Goal: Task Accomplishment & Management: Complete application form

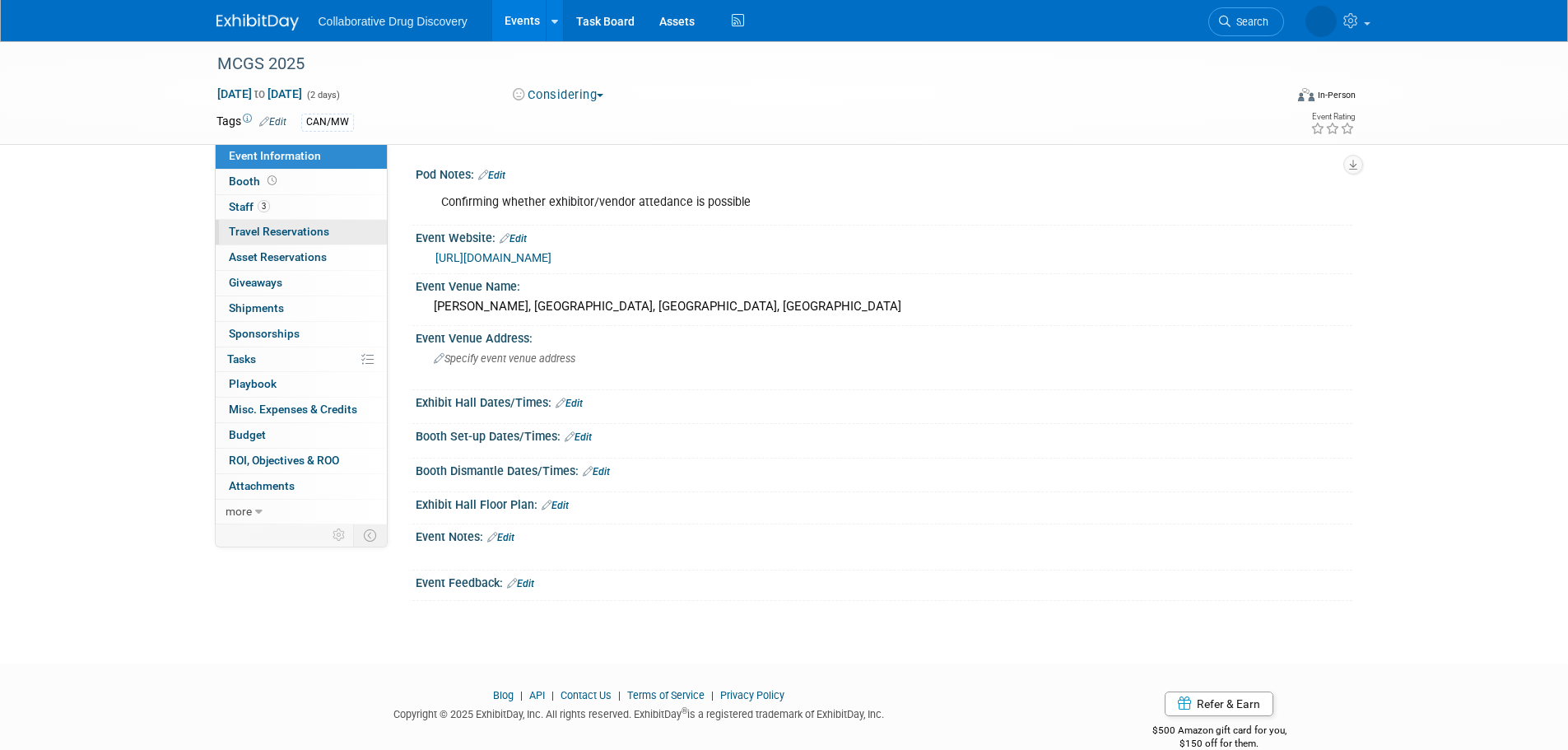
click at [303, 231] on span "Travel Reservations 0" at bounding box center [279, 232] width 100 height 13
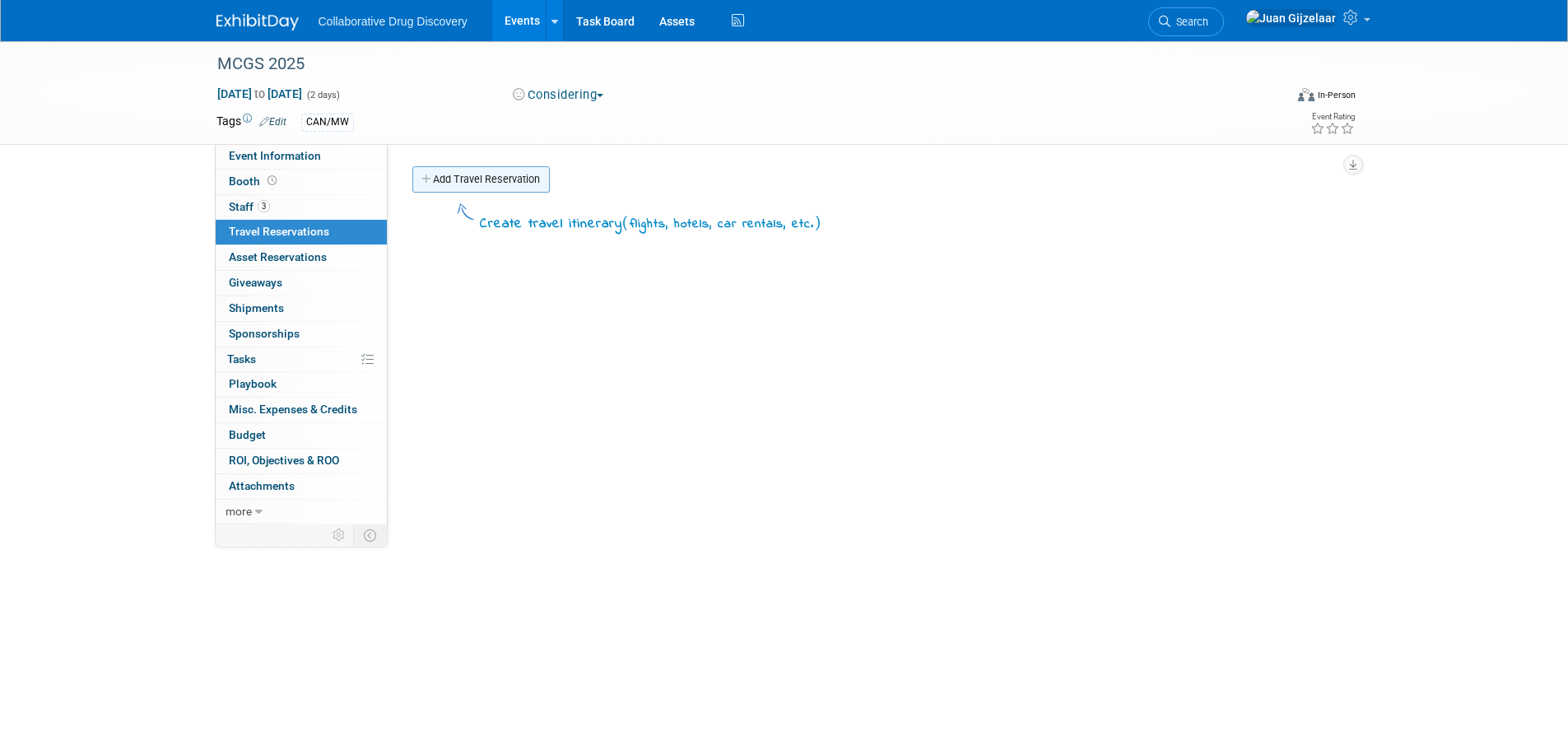
click at [455, 178] on link "Add Travel Reservation" at bounding box center [481, 179] width 137 height 26
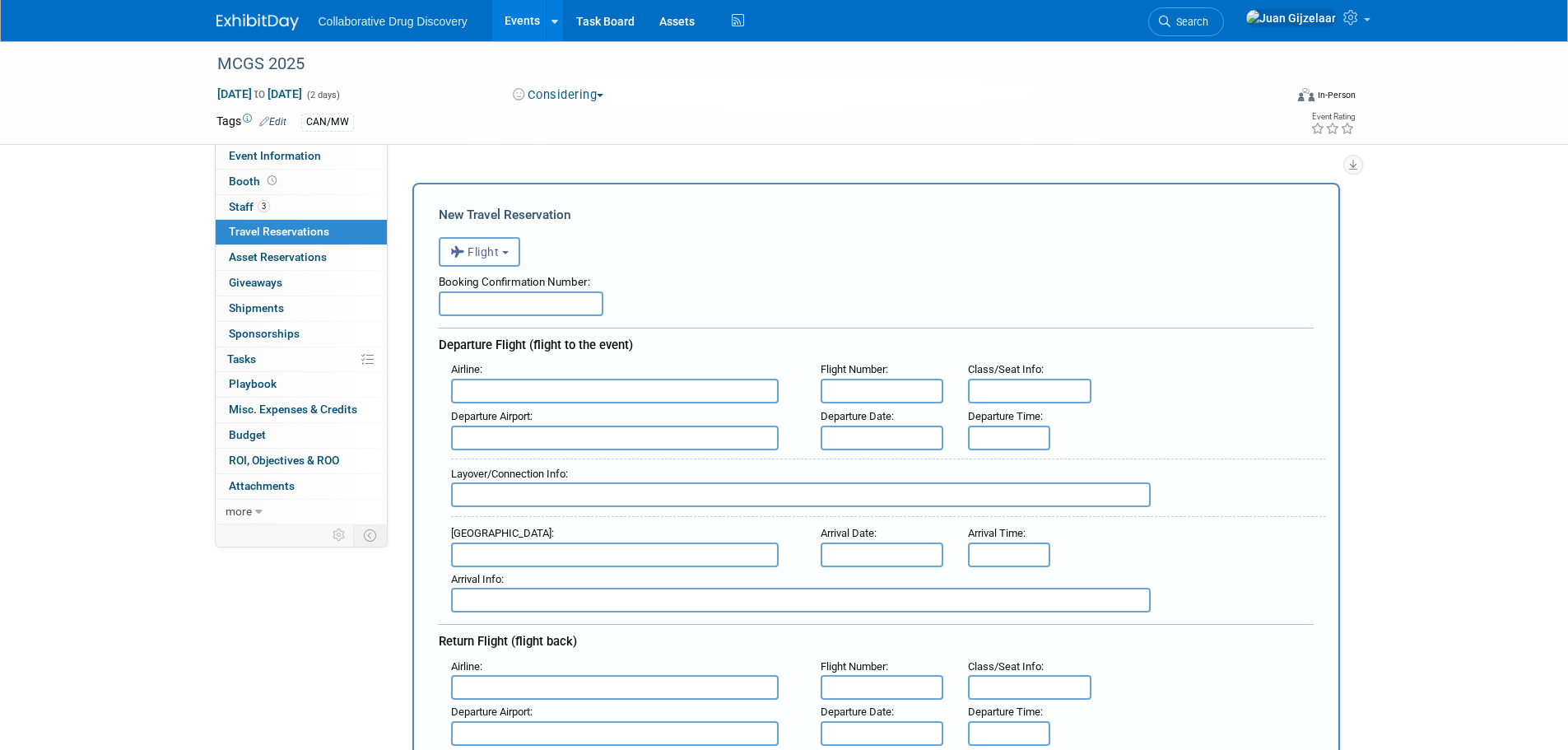
click at [476, 247] on span "Flight" at bounding box center [474, 252] width 49 height 13
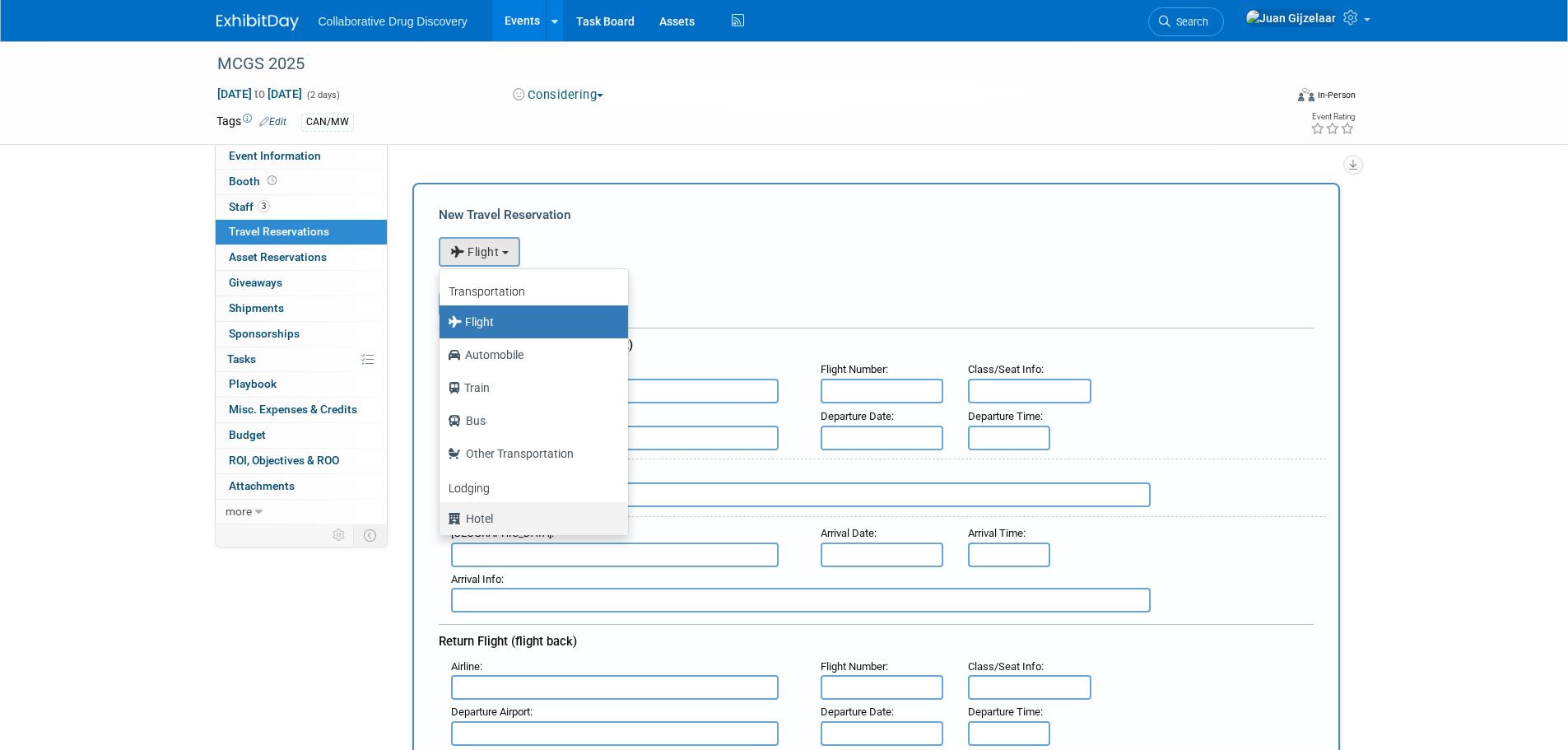
click at [505, 522] on label "Hotel" at bounding box center [529, 518] width 164 height 26
click at [442, 522] on input "Hotel" at bounding box center [437, 516] width 11 height 11
select select "6"
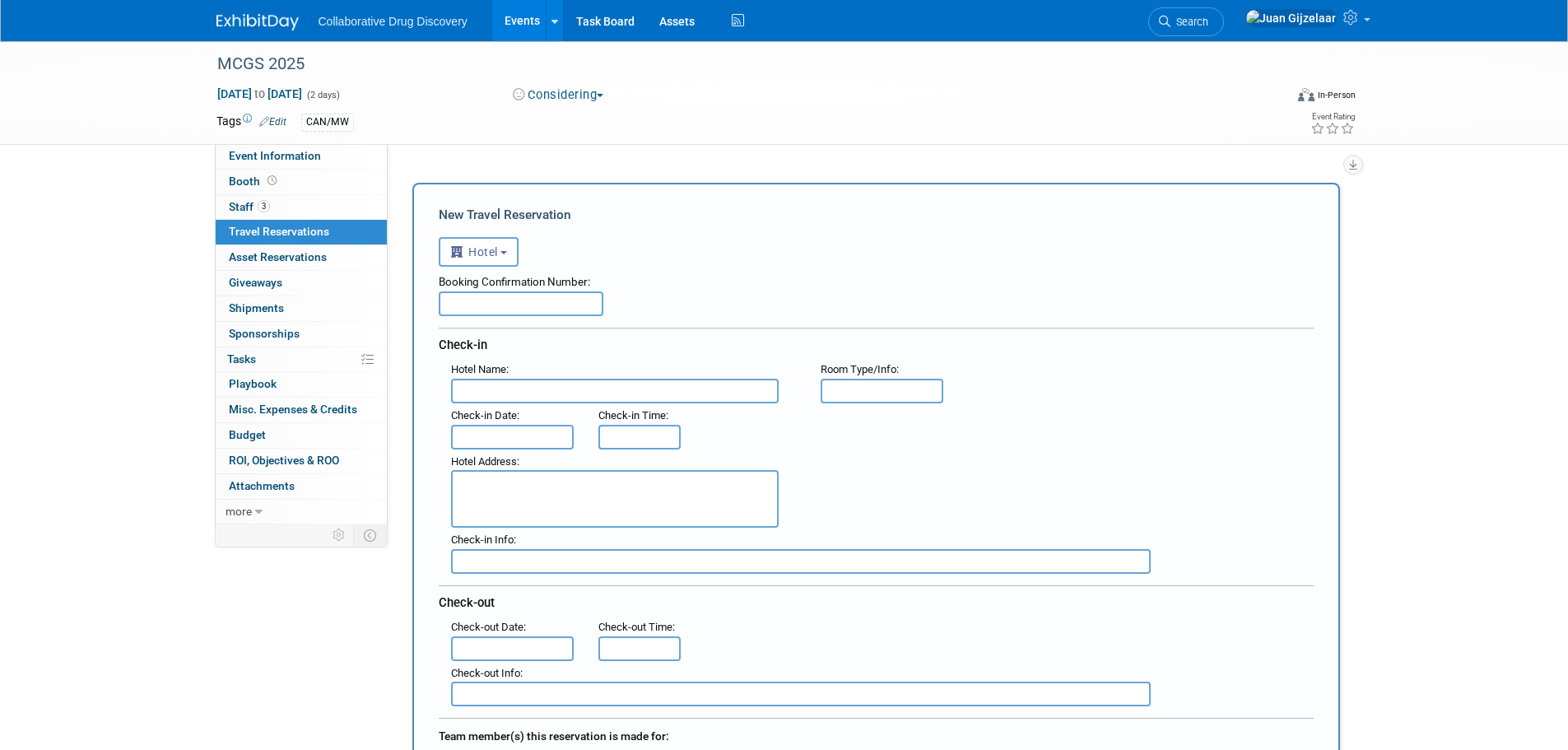
click at [485, 309] on input "text" at bounding box center [521, 304] width 165 height 25
type input "81918560"
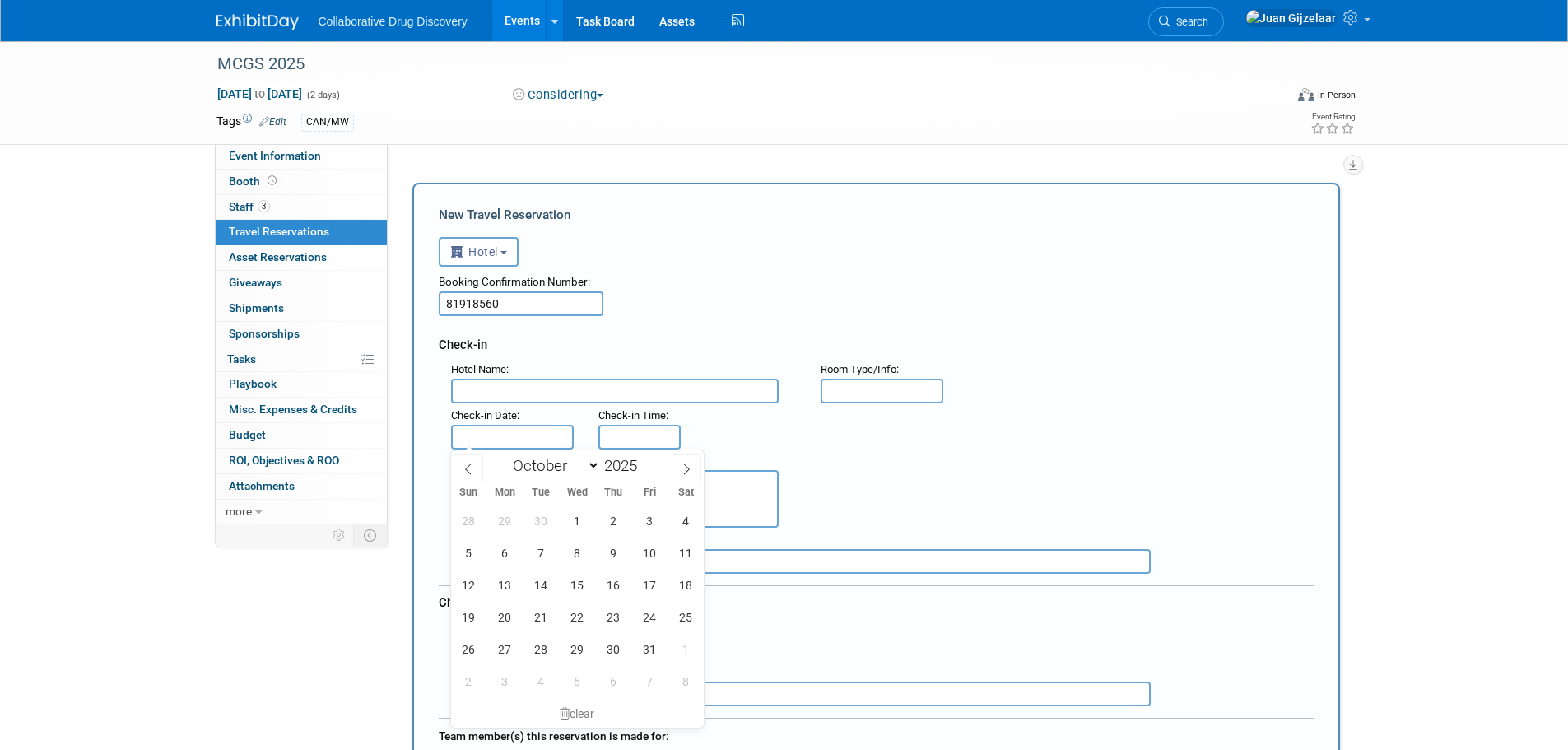
click at [509, 443] on input "text" at bounding box center [513, 437] width 124 height 25
click at [620, 525] on span "2" at bounding box center [614, 520] width 32 height 32
type input "[DATE]"
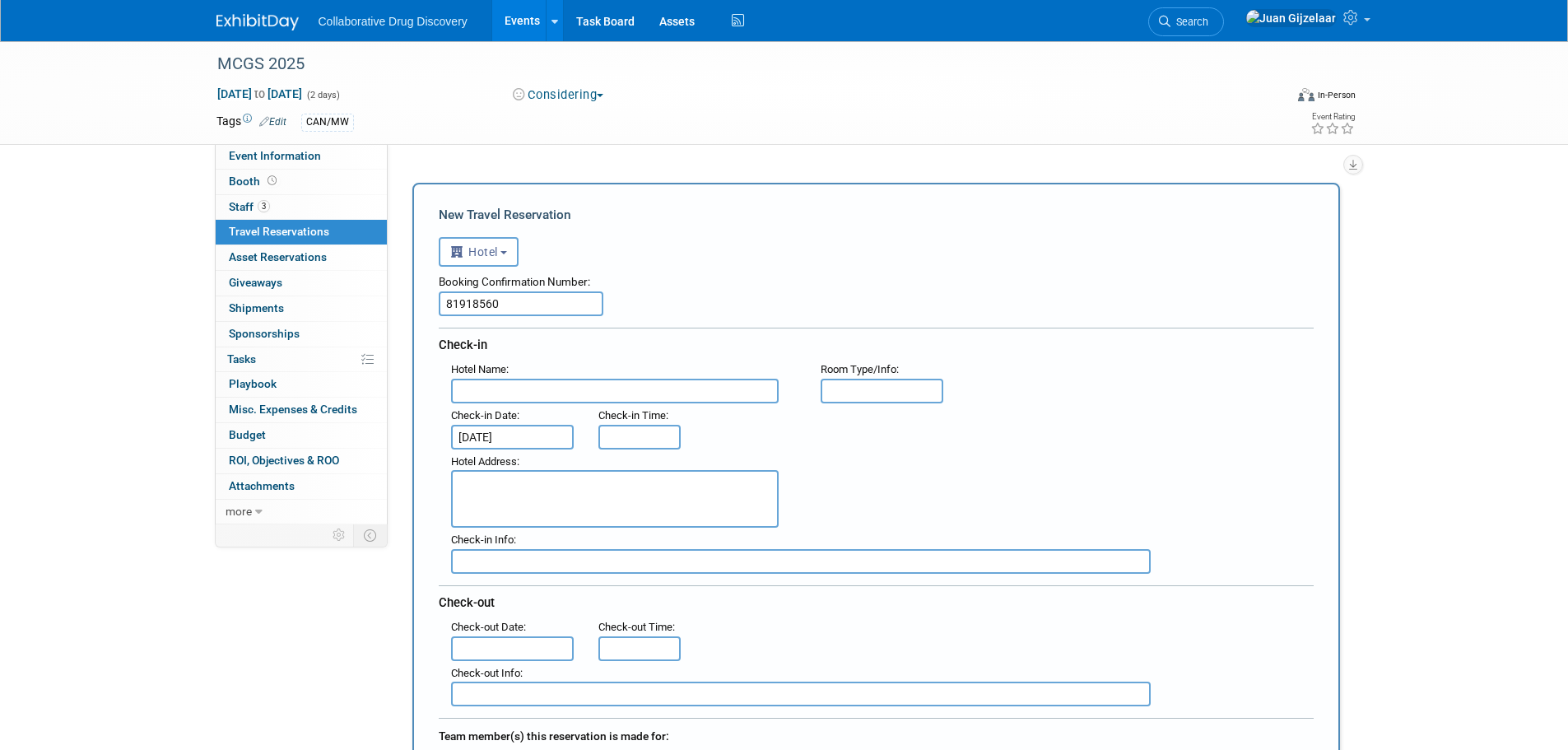
click at [507, 640] on input "text" at bounding box center [513, 649] width 124 height 25
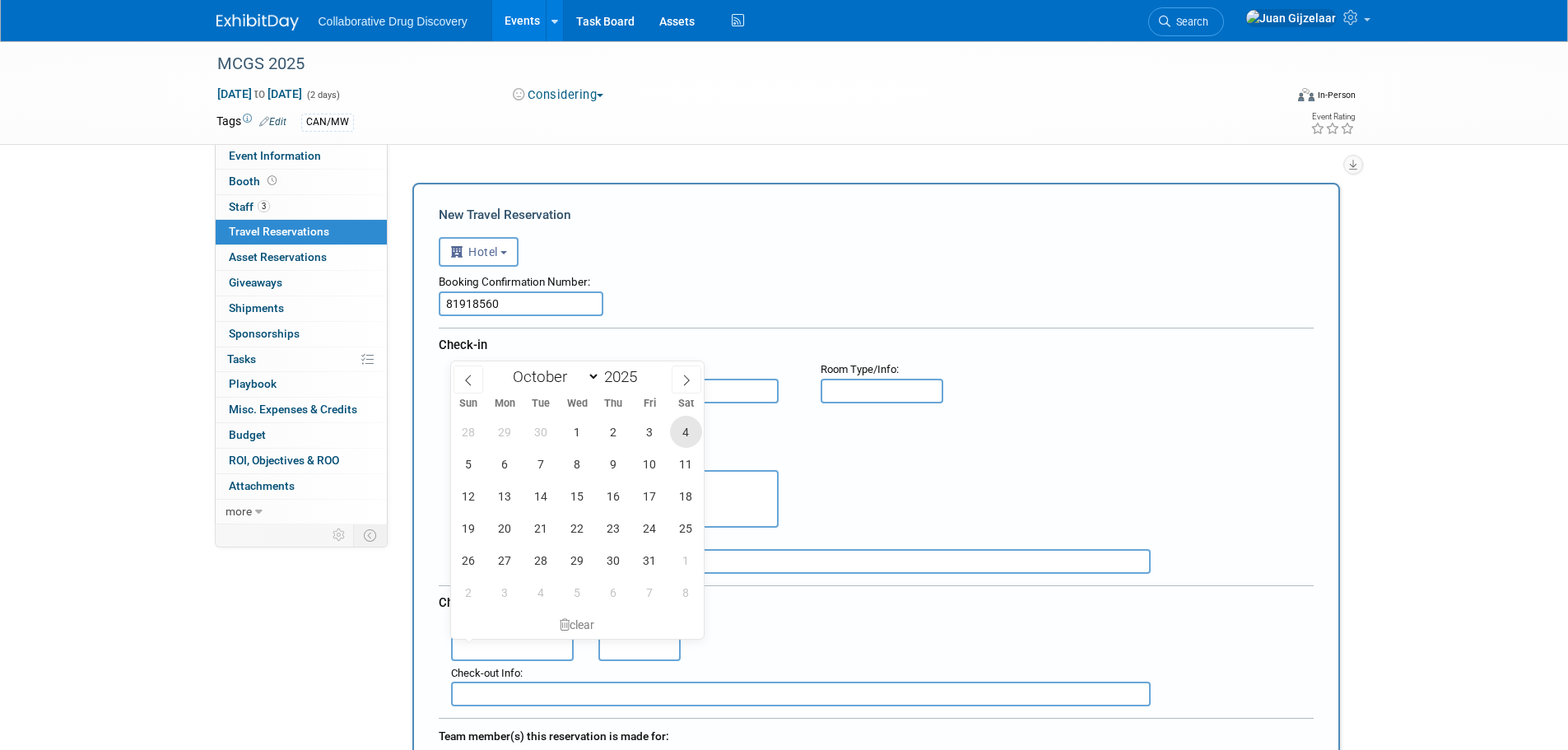
click at [675, 439] on span "4" at bounding box center [686, 431] width 32 height 32
type input "[DATE]"
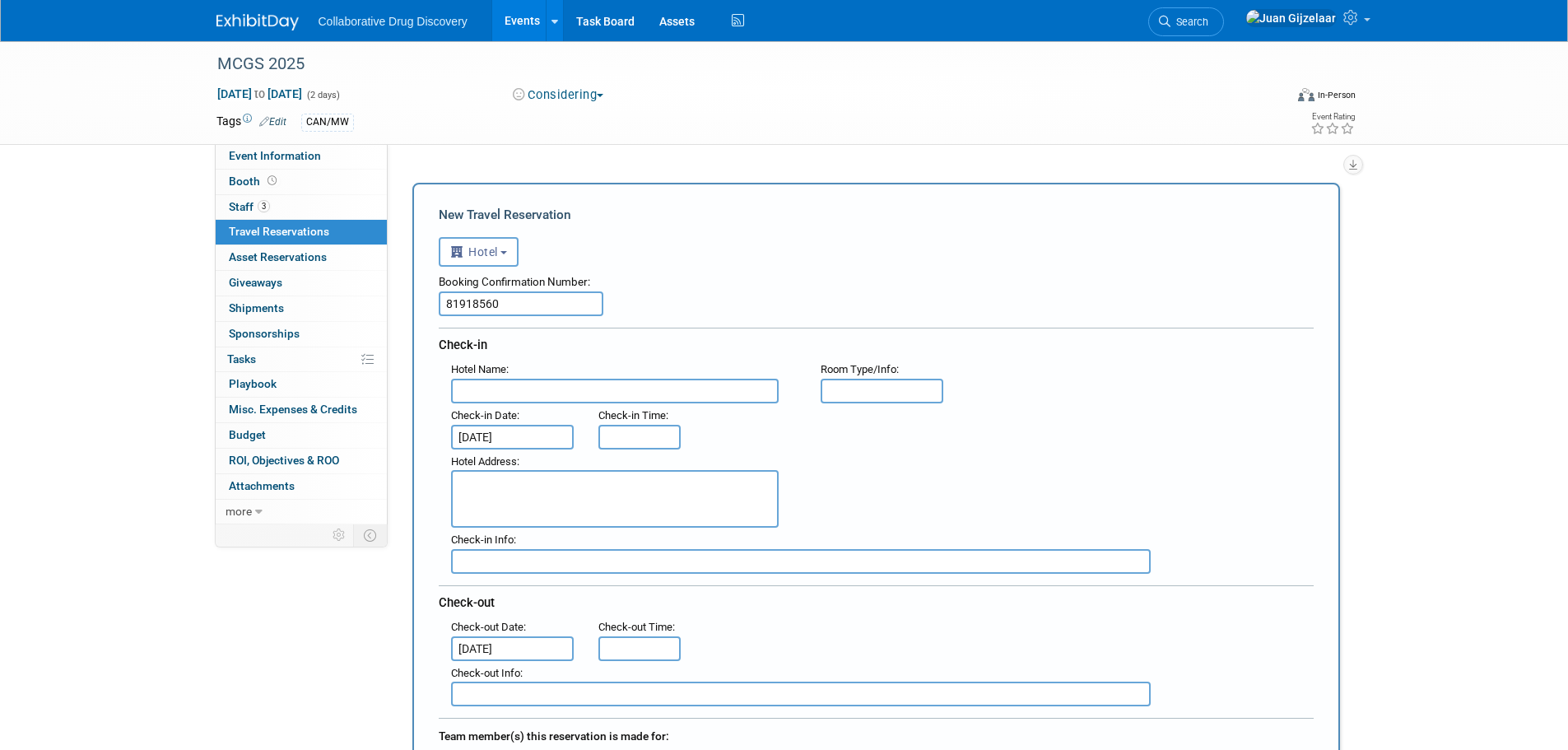
click at [526, 389] on input "text" at bounding box center [615, 391] width 328 height 25
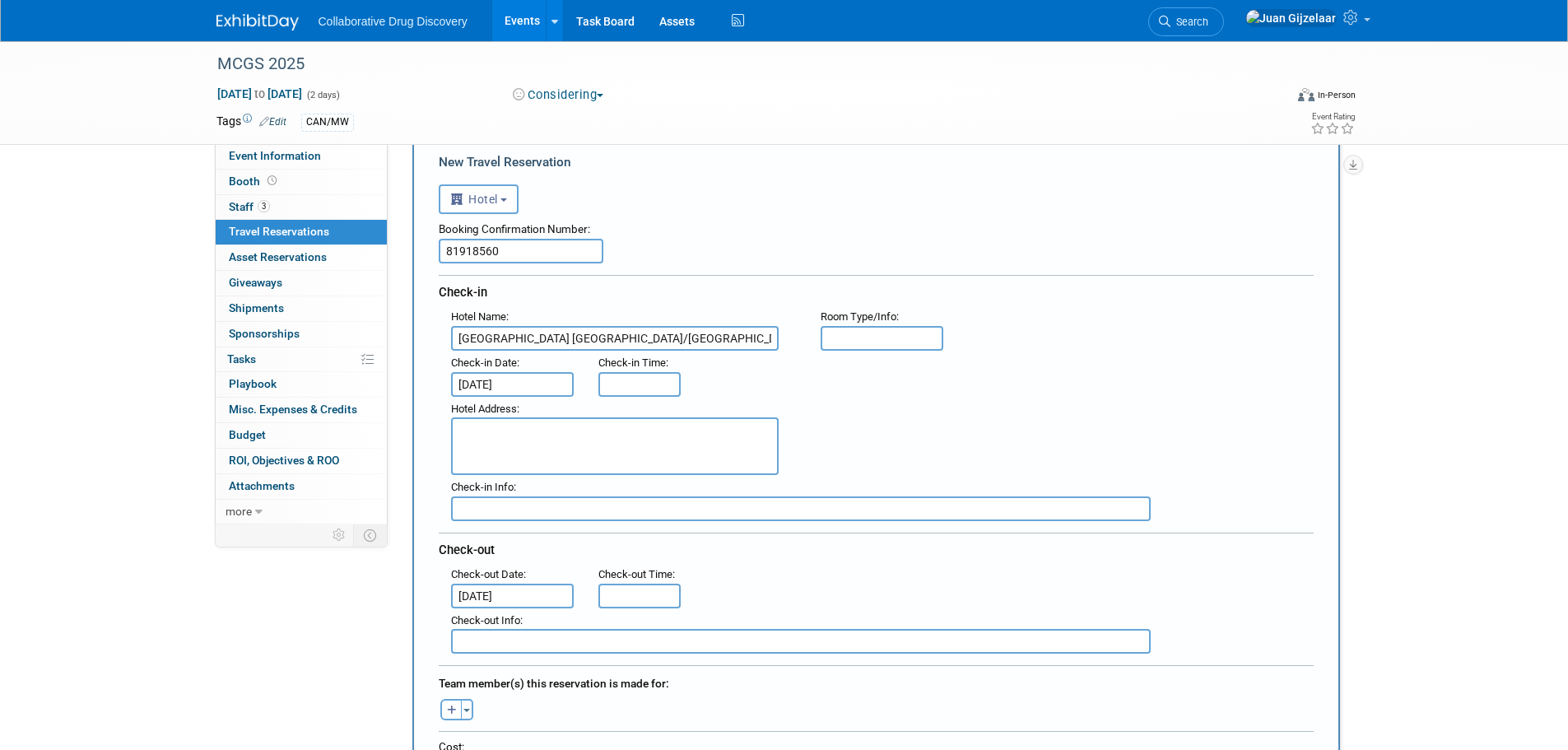
scroll to position [82, 0]
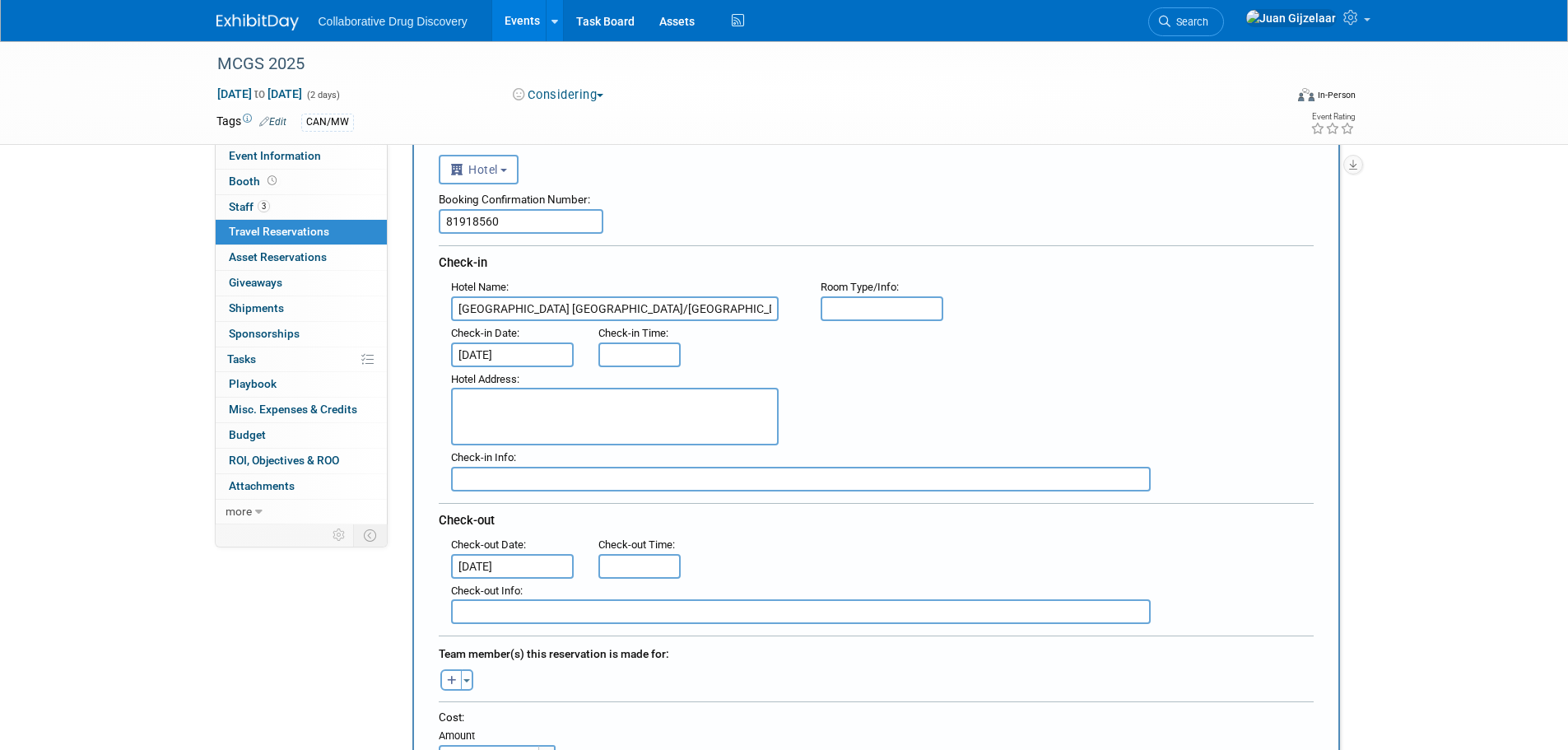
drag, startPoint x: 680, startPoint y: 308, endPoint x: 452, endPoint y: 310, distance: 228.0
click at [452, 310] on input "[GEOGRAPHIC_DATA] [GEOGRAPHIC_DATA]/[GEOGRAPHIC_DATA]" at bounding box center [615, 309] width 328 height 25
type input "[GEOGRAPHIC_DATA] [GEOGRAPHIC_DATA]/[GEOGRAPHIC_DATA]"
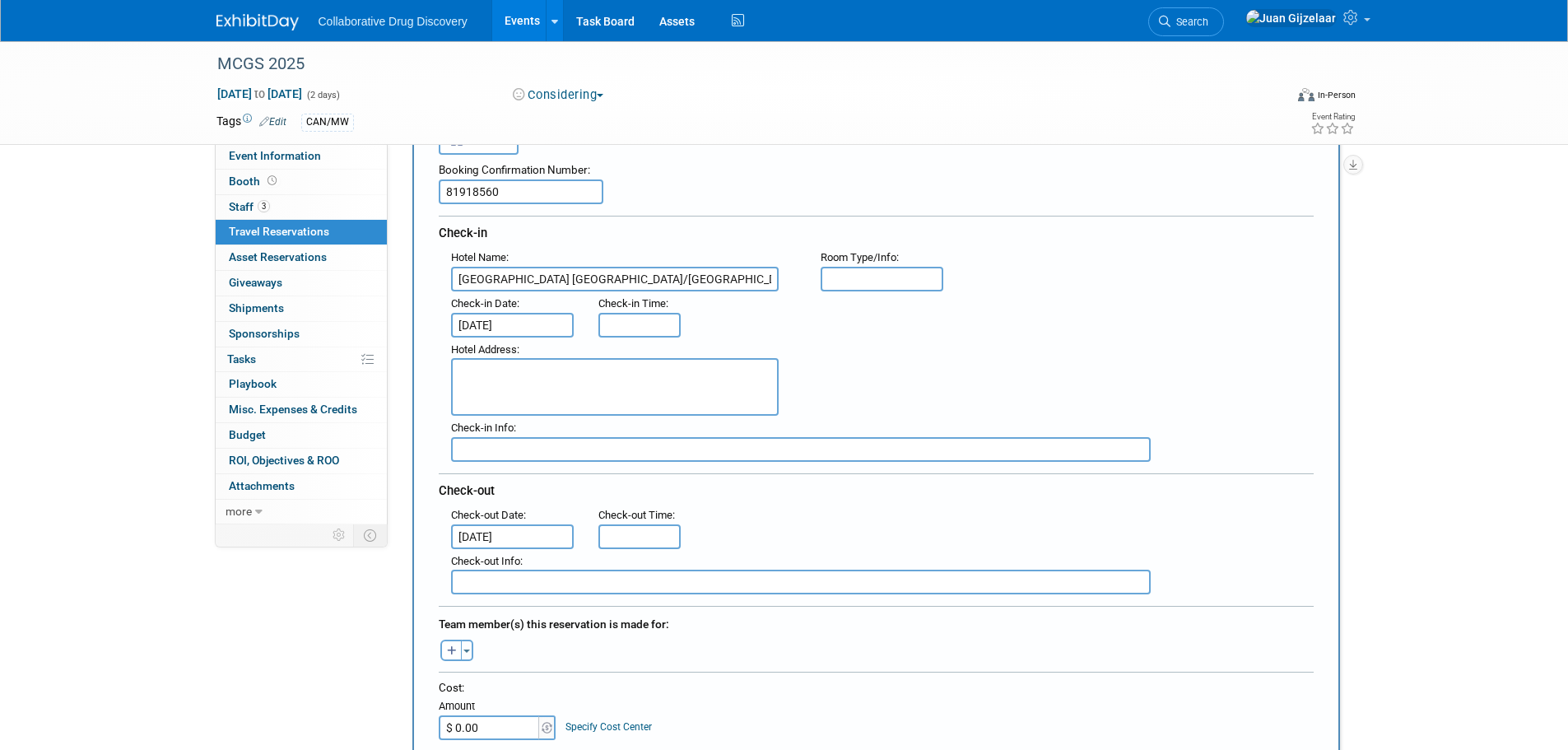
scroll to position [165, 0]
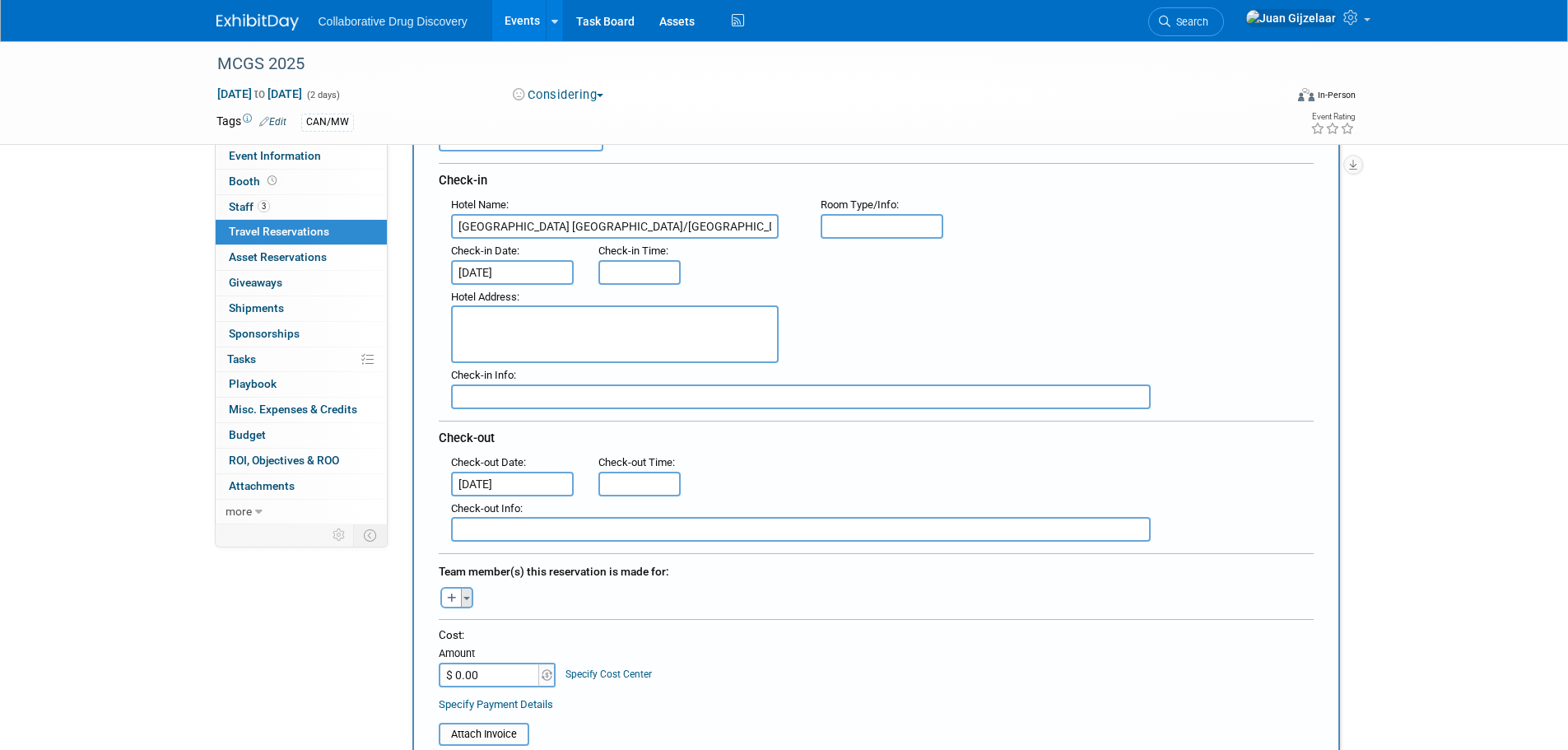
click at [462, 593] on button "Toggle Dropdown" at bounding box center [467, 598] width 13 height 22
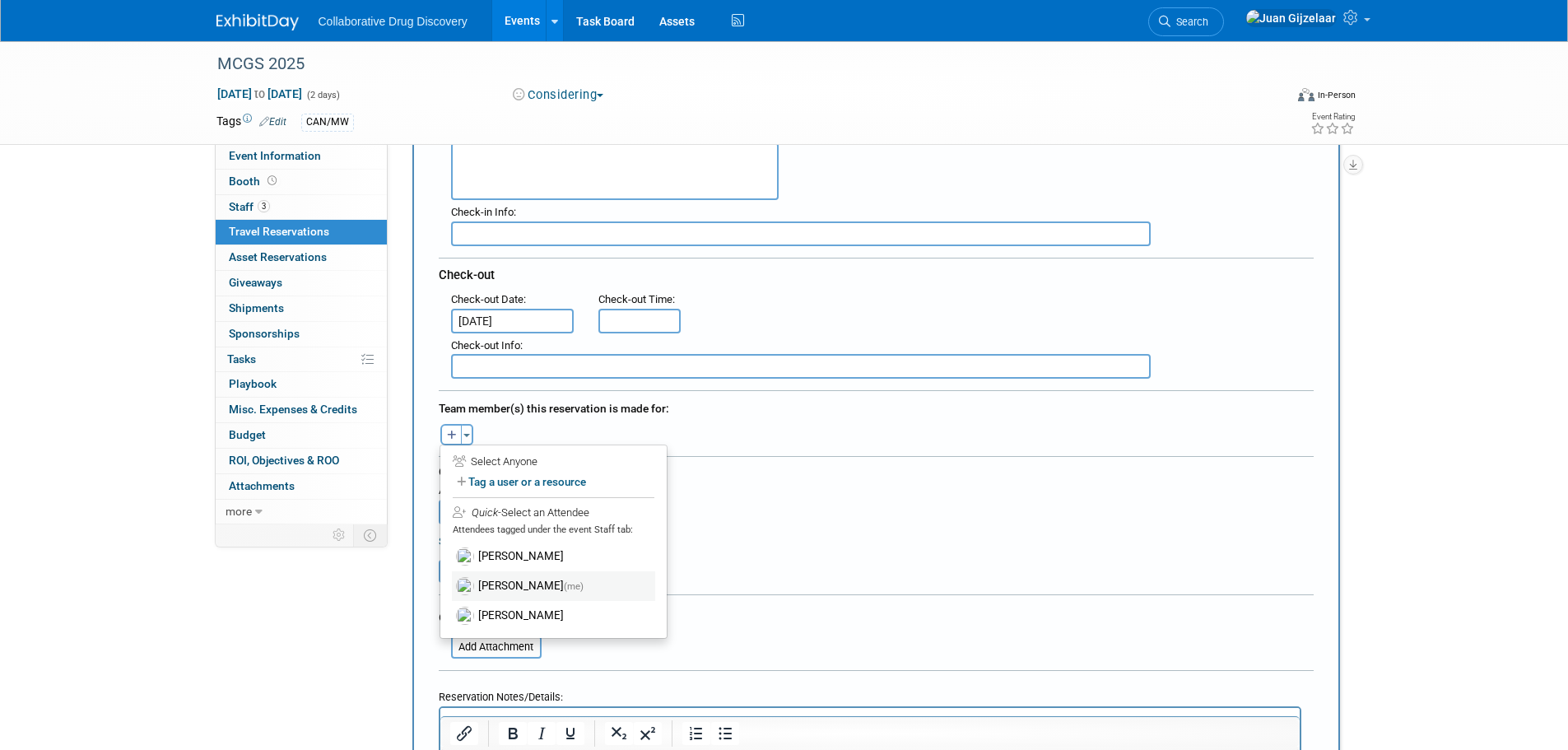
scroll to position [329, 0]
click at [518, 559] on label "[PERSON_NAME]" at bounding box center [553, 554] width 203 height 29
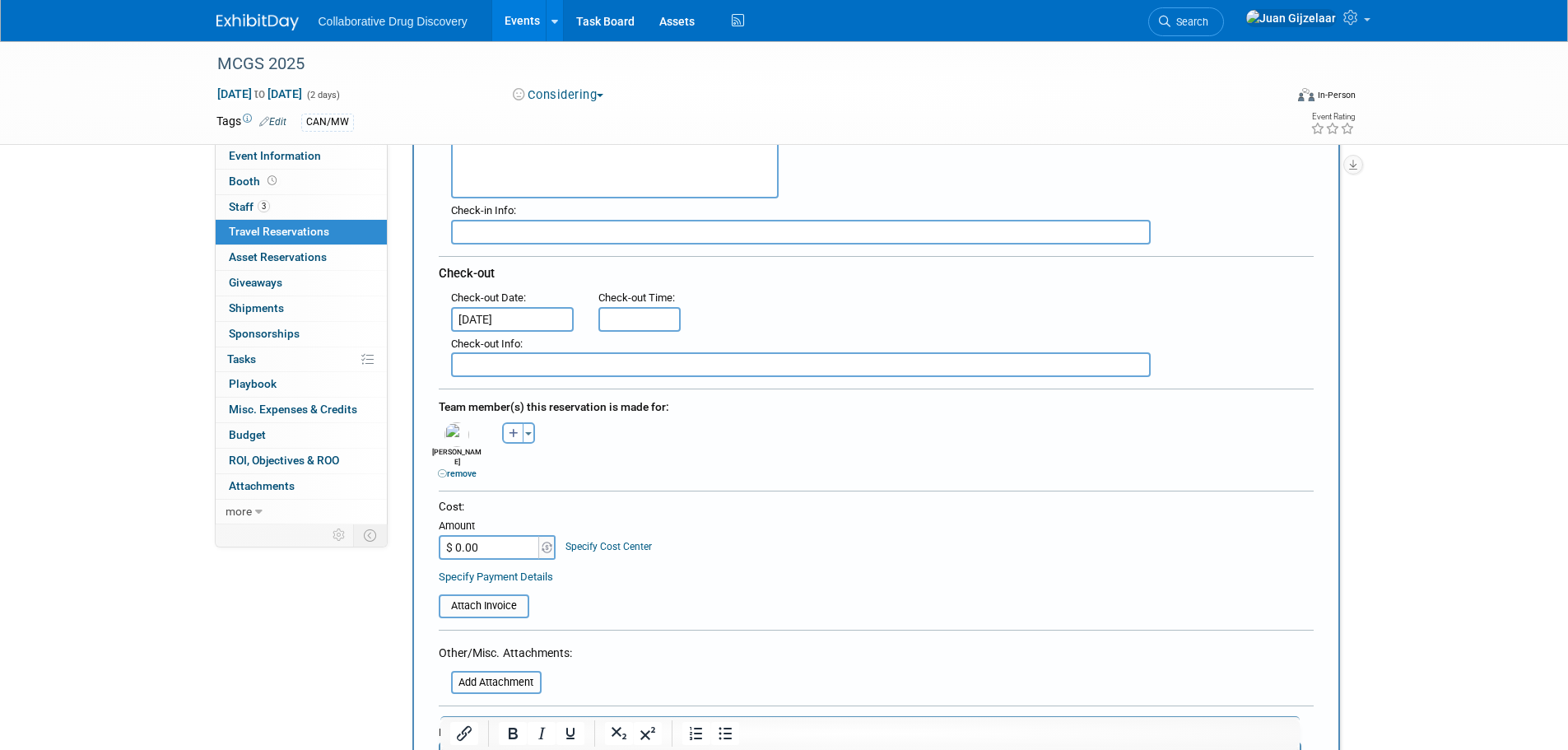
click at [518, 434] on icon "button" at bounding box center [513, 434] width 10 height 11
select select
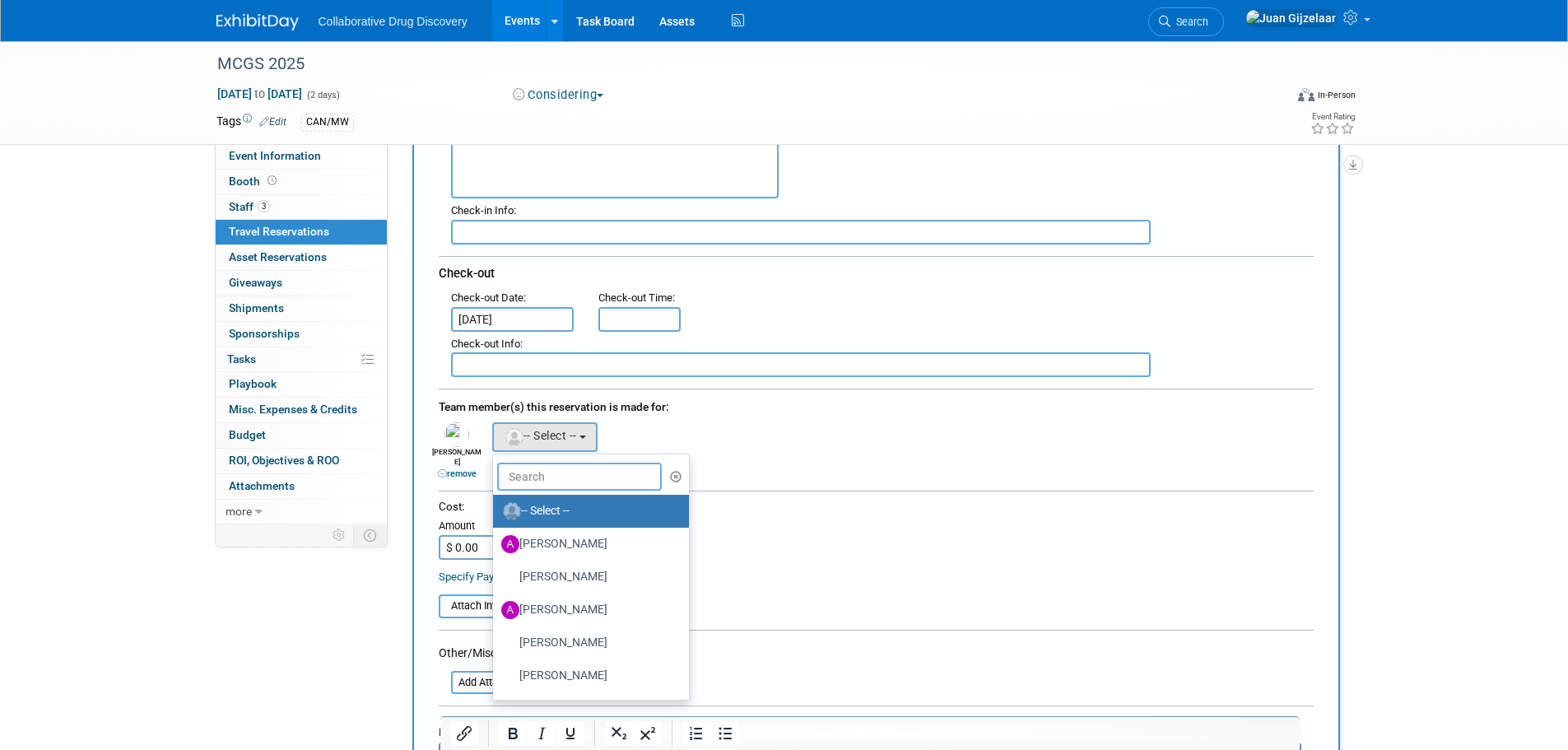
click at [539, 471] on input "text" at bounding box center [580, 476] width 165 height 28
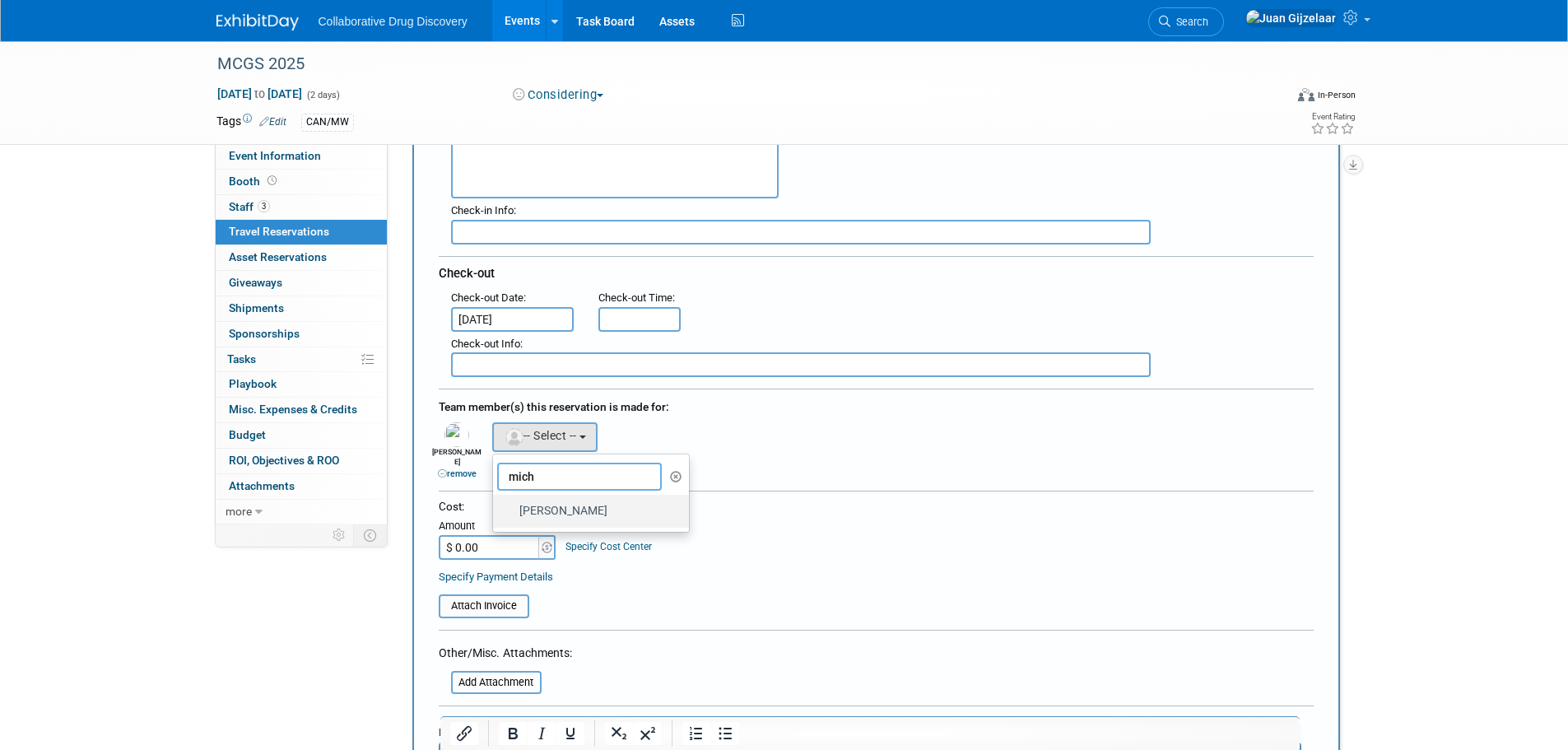
type input "mich"
click at [590, 499] on label "[PERSON_NAME]" at bounding box center [587, 511] width 172 height 26
click at [496, 503] on input "[PERSON_NAME]" at bounding box center [490, 508] width 11 height 11
click at [576, 432] on icon "button" at bounding box center [575, 434] width 10 height 11
select select
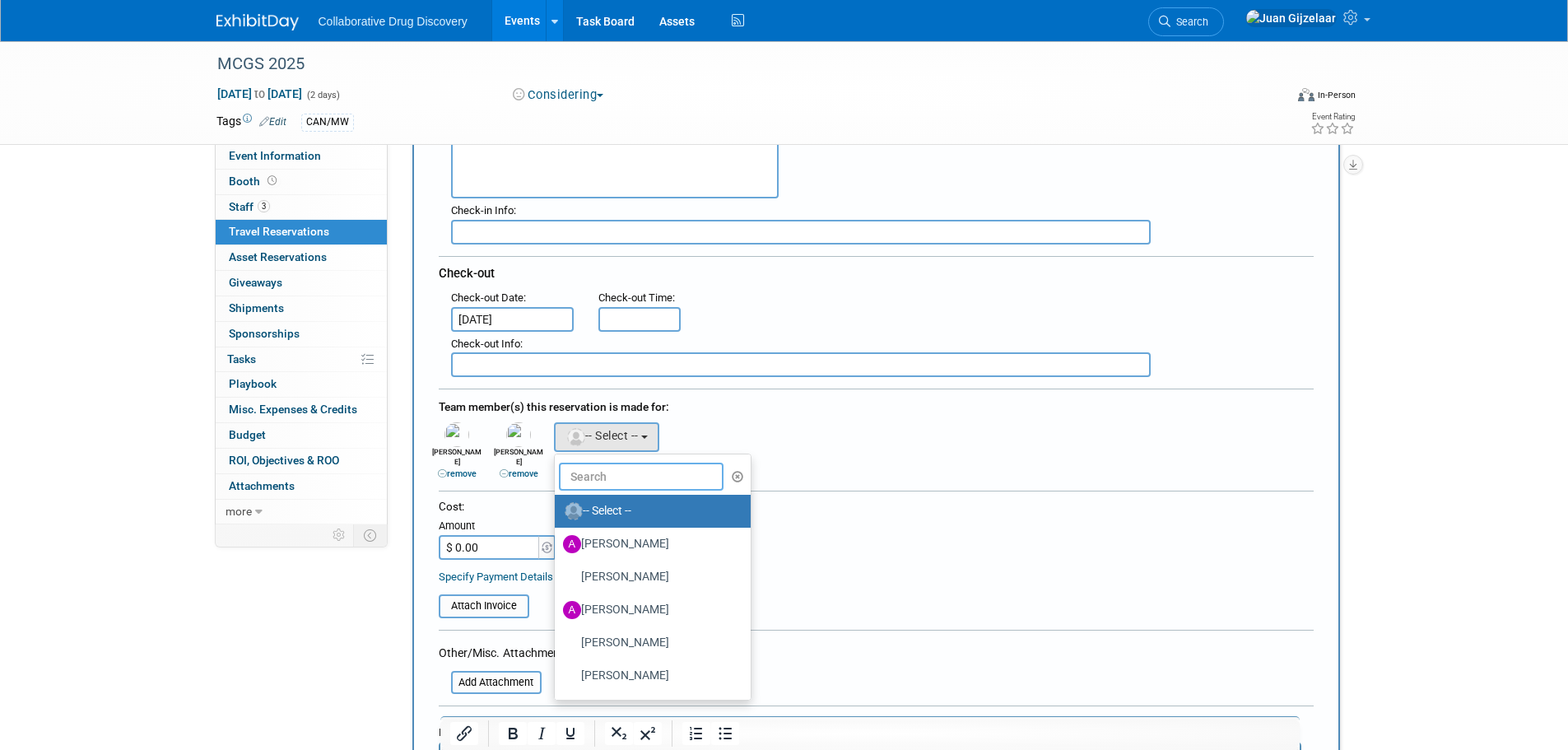
click at [610, 482] on input "text" at bounding box center [641, 476] width 165 height 28
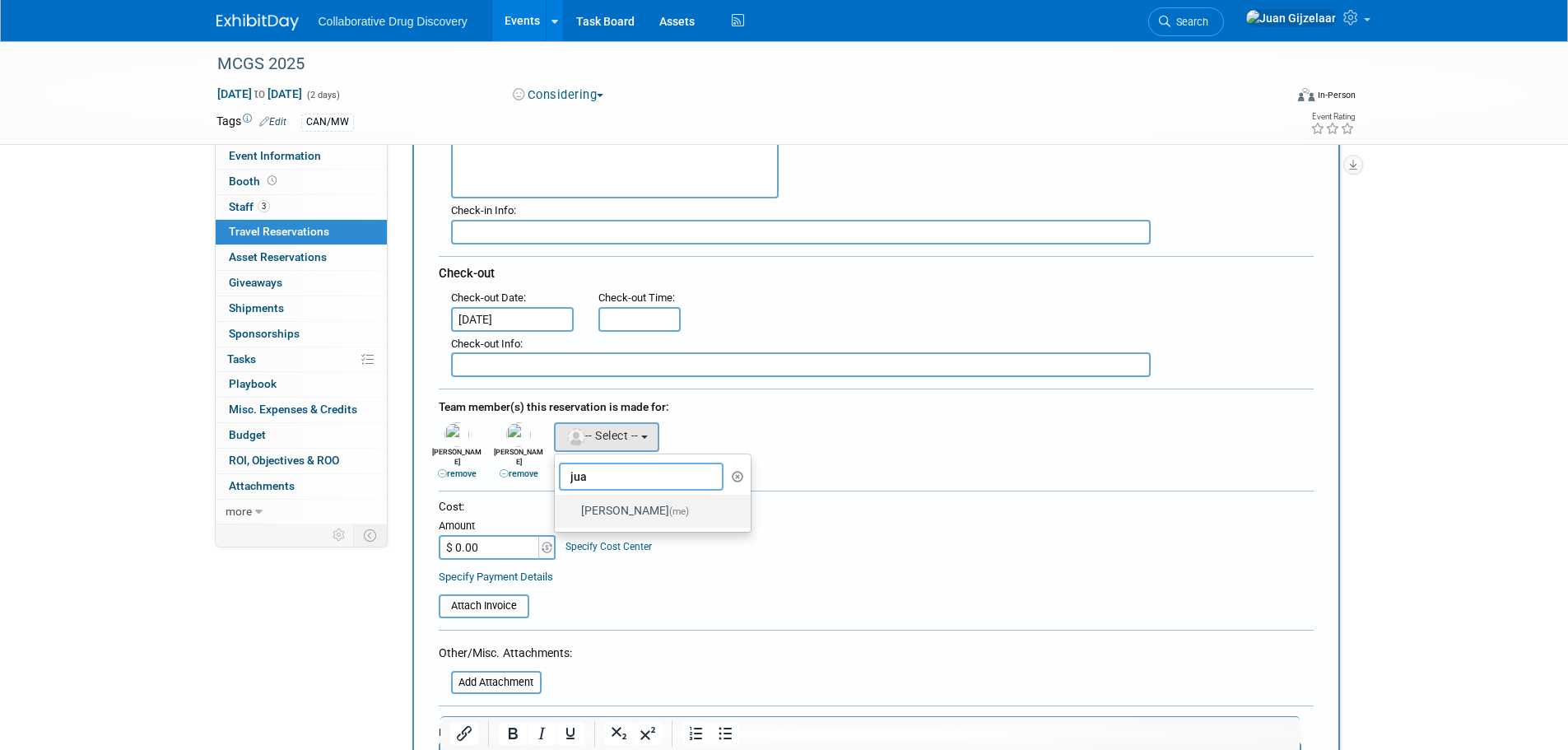
type input "jua"
click at [610, 502] on label "[PERSON_NAME] (me)" at bounding box center [649, 511] width 172 height 26
click at [557, 503] on input "[PERSON_NAME] (me)" at bounding box center [552, 508] width 11 height 11
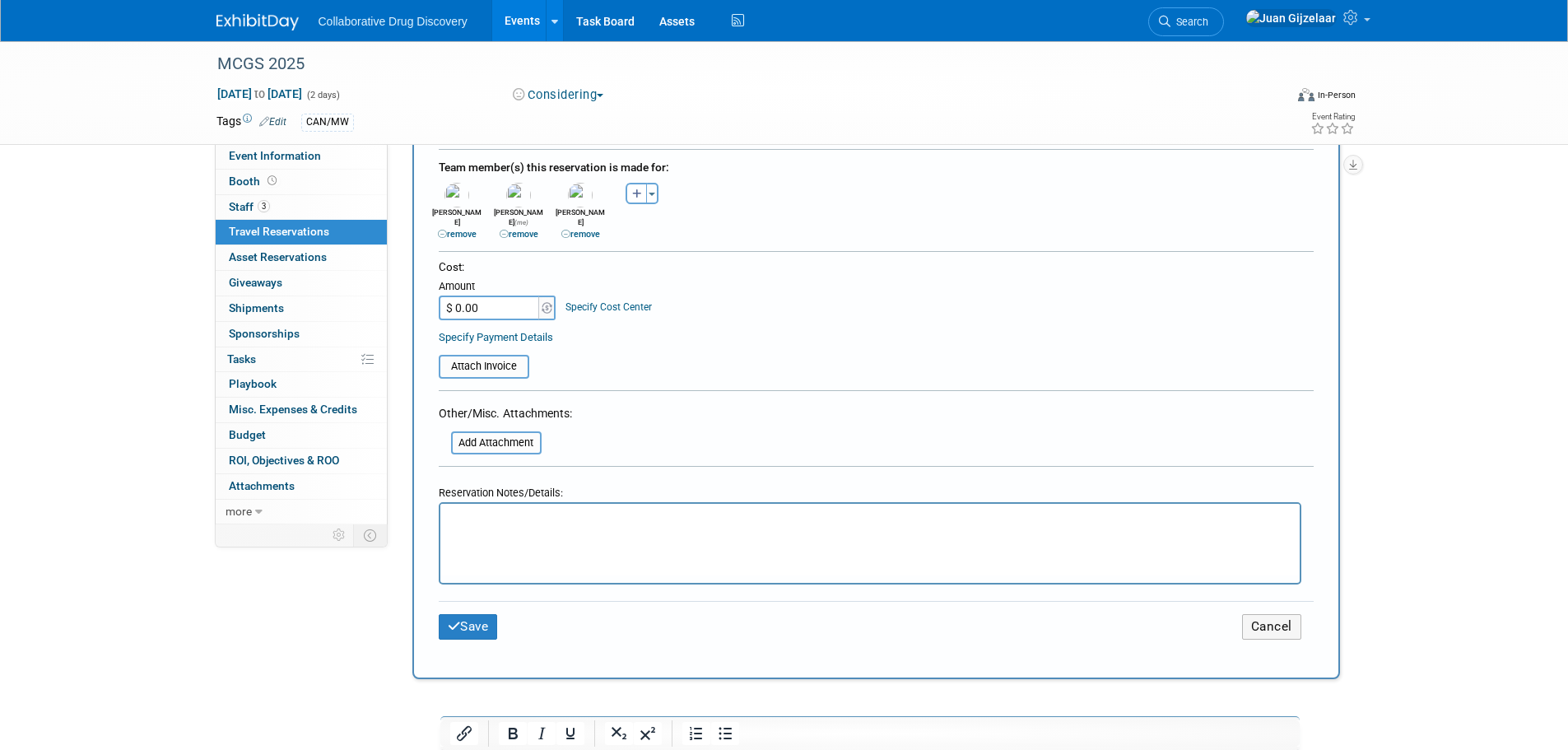
scroll to position [576, 0]
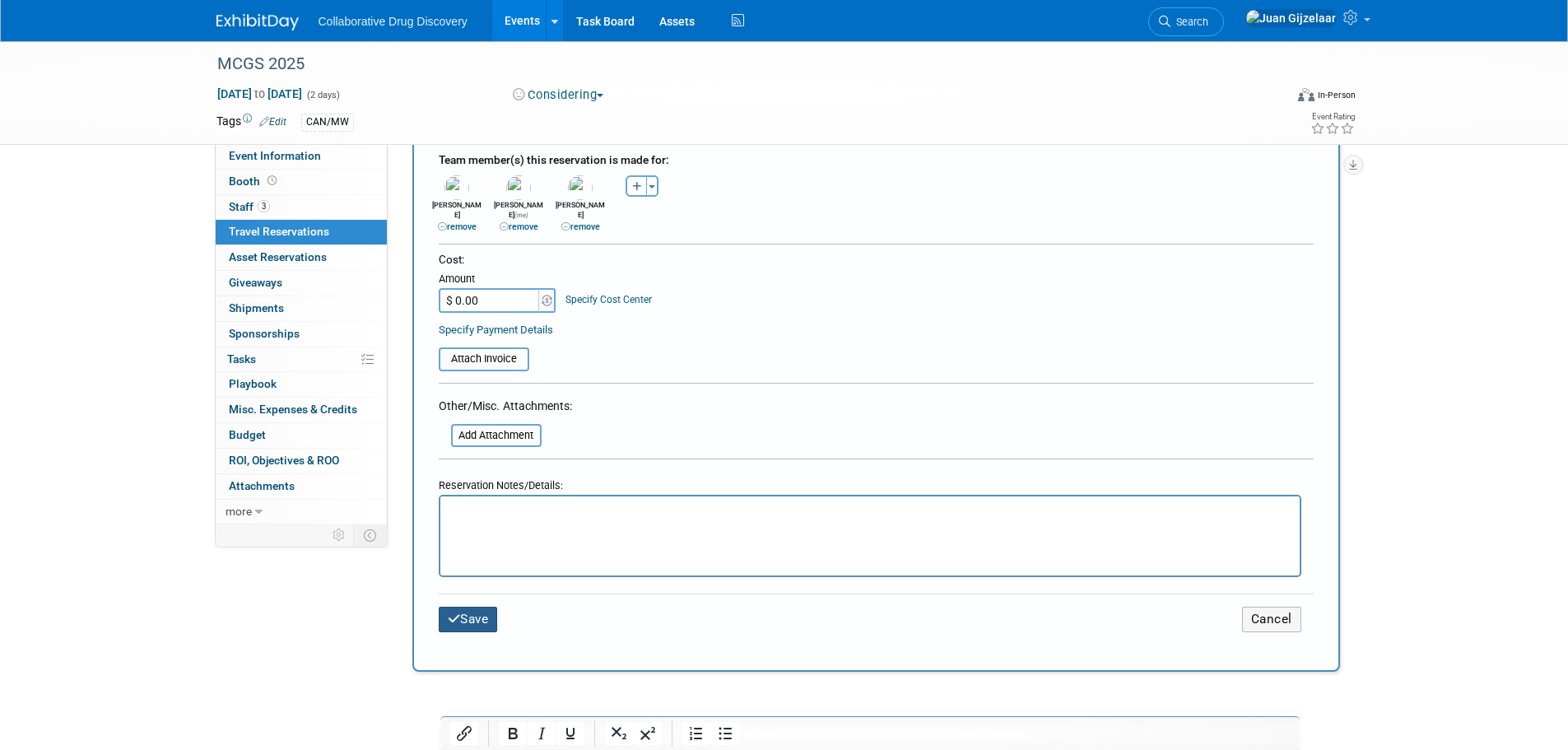
click at [473, 615] on button "Save" at bounding box center [468, 619] width 59 height 26
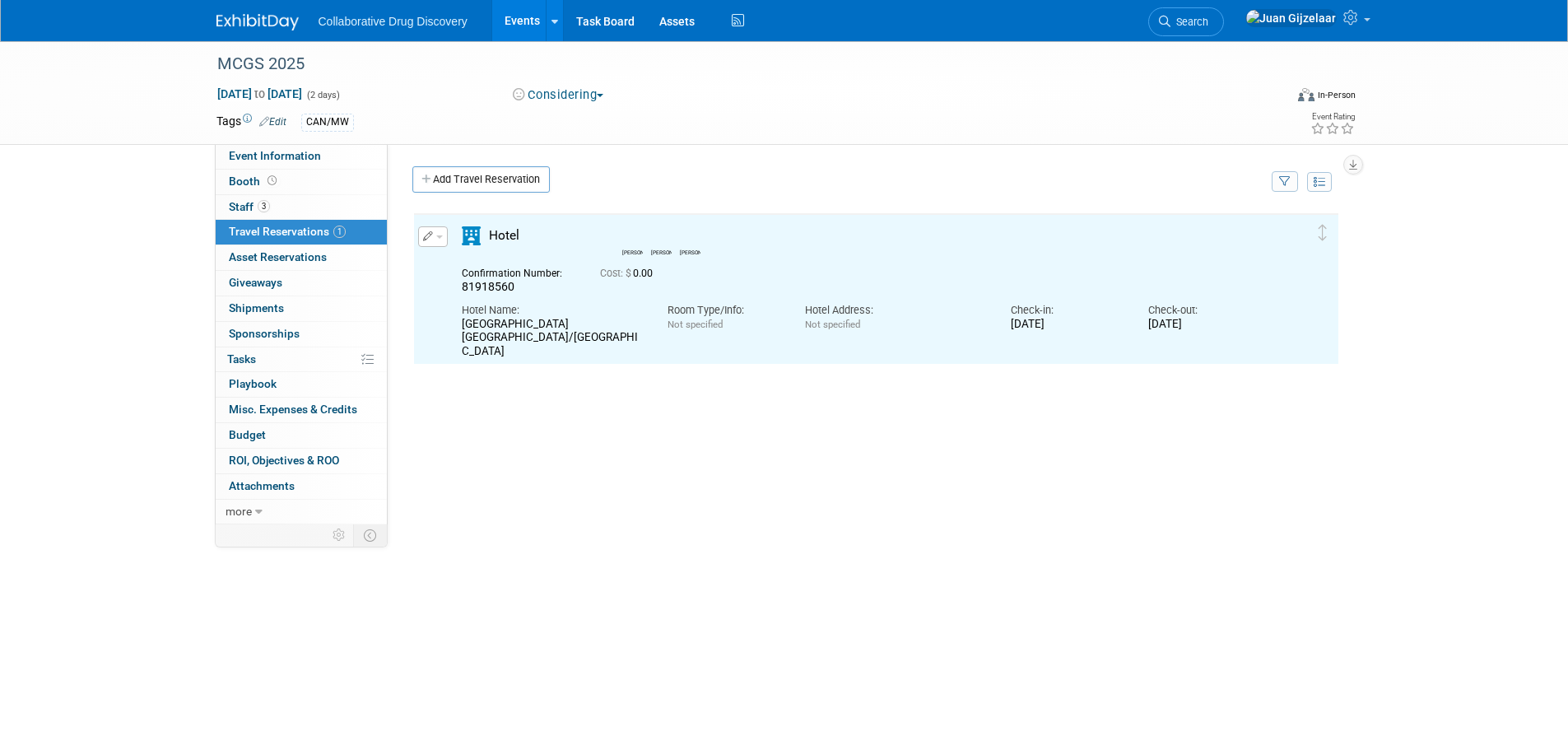
scroll to position [0, 0]
